Goal: Task Accomplishment & Management: Manage account settings

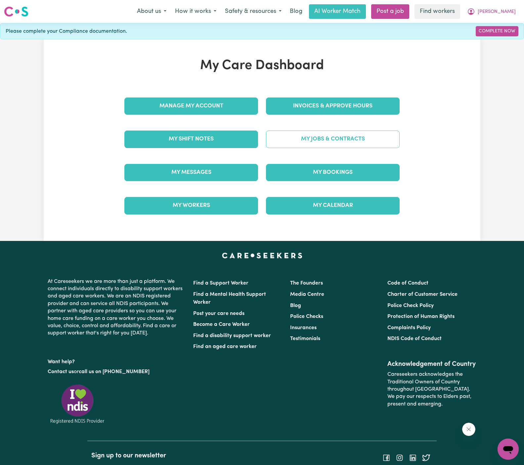
click at [344, 144] on link "My Jobs & Contracts" at bounding box center [333, 139] width 134 height 17
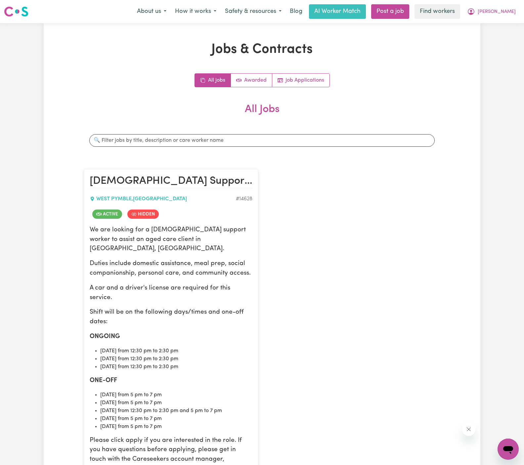
scroll to position [187, 0]
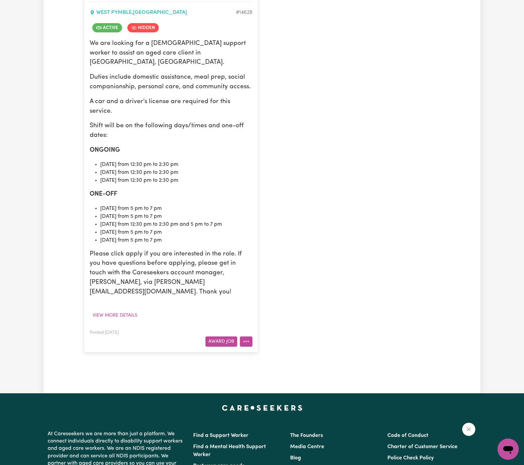
click at [248, 337] on button "More options" at bounding box center [246, 342] width 13 height 10
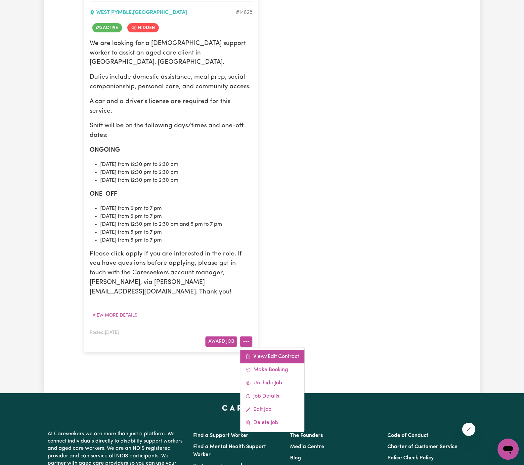
click at [284, 350] on link "View/Edit Contract" at bounding box center [272, 356] width 64 height 13
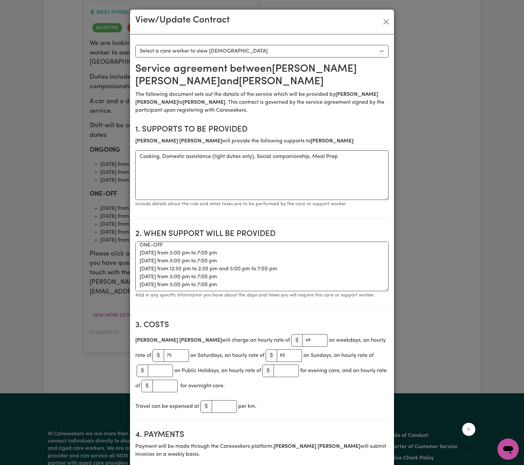
scroll to position [66, 0]
click at [302, 341] on input "49" at bounding box center [314, 340] width 25 height 13
type input "60"
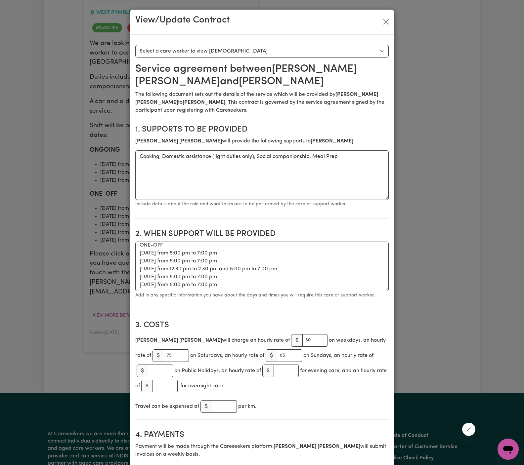
click at [316, 316] on section "3. Costs [PERSON_NAME] will charge an hourly rate of $ 60 on weekdays, an hourl…" at bounding box center [261, 368] width 253 height 105
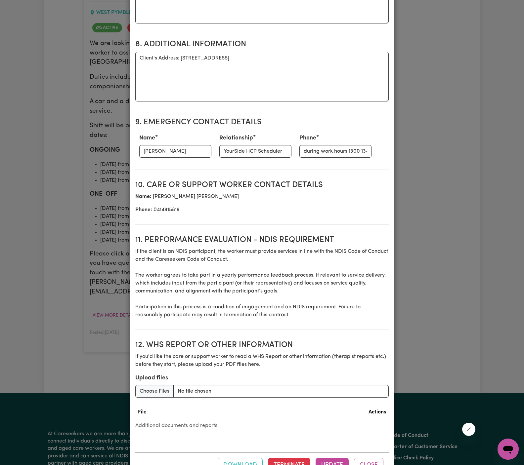
scroll to position [698, 0]
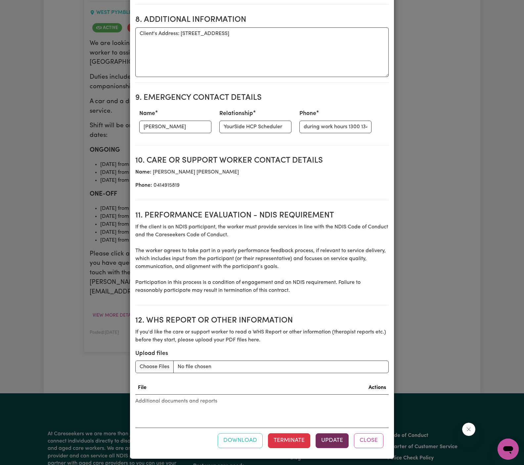
click at [333, 441] on button "Update" at bounding box center [332, 441] width 33 height 15
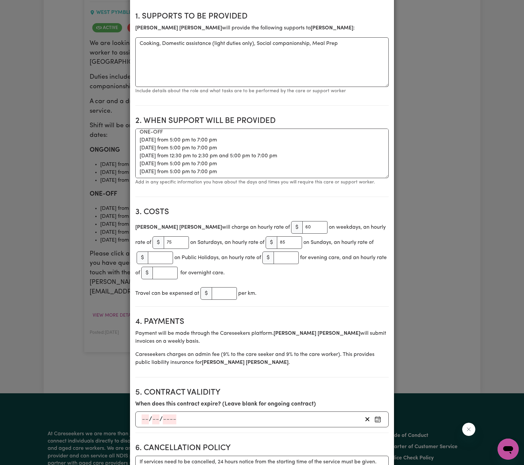
scroll to position [0, 0]
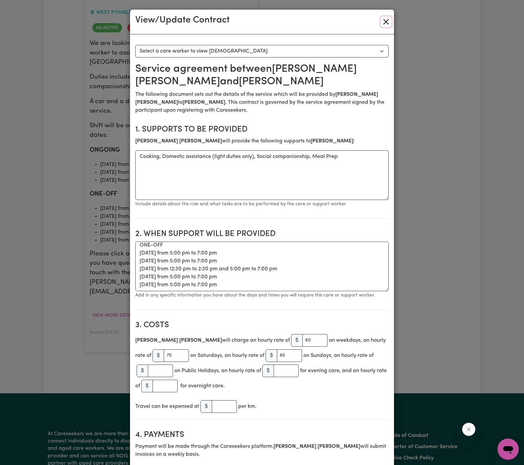
click at [385, 22] on button "Close" at bounding box center [386, 22] width 11 height 11
